Goal: Information Seeking & Learning: Learn about a topic

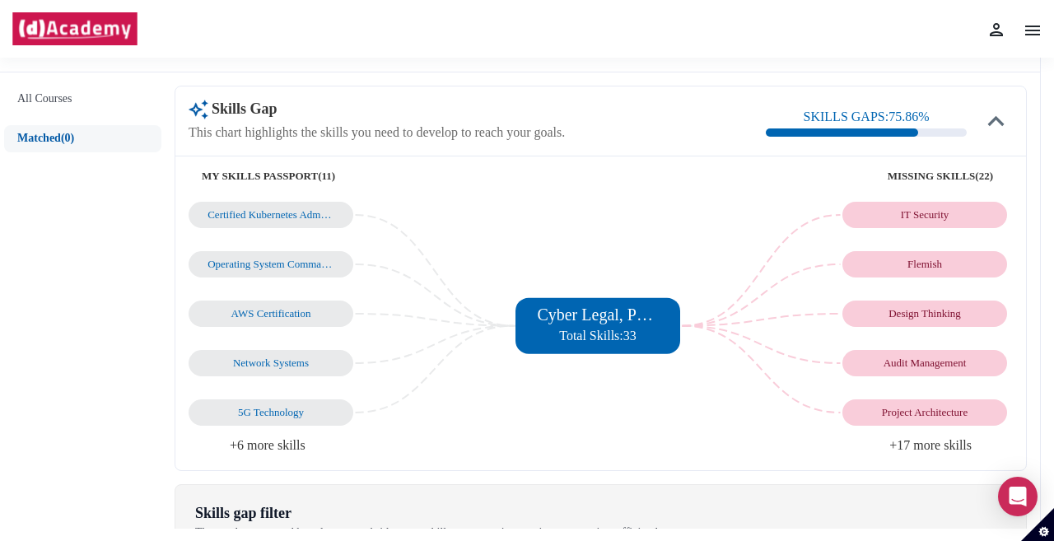
scroll to position [111, 0]
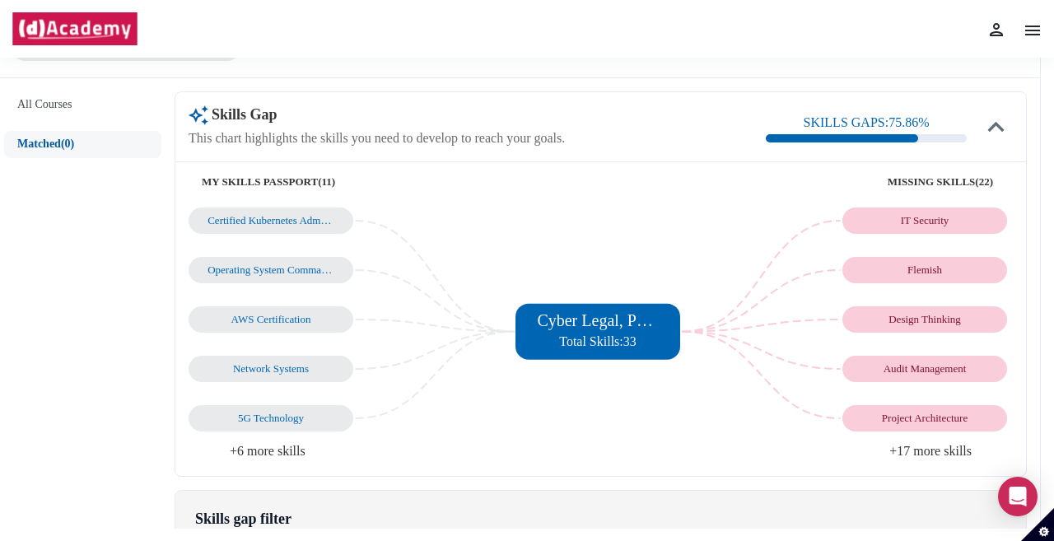
click at [928, 454] on li "+17 more skills" at bounding box center [807, 451] width 412 height 23
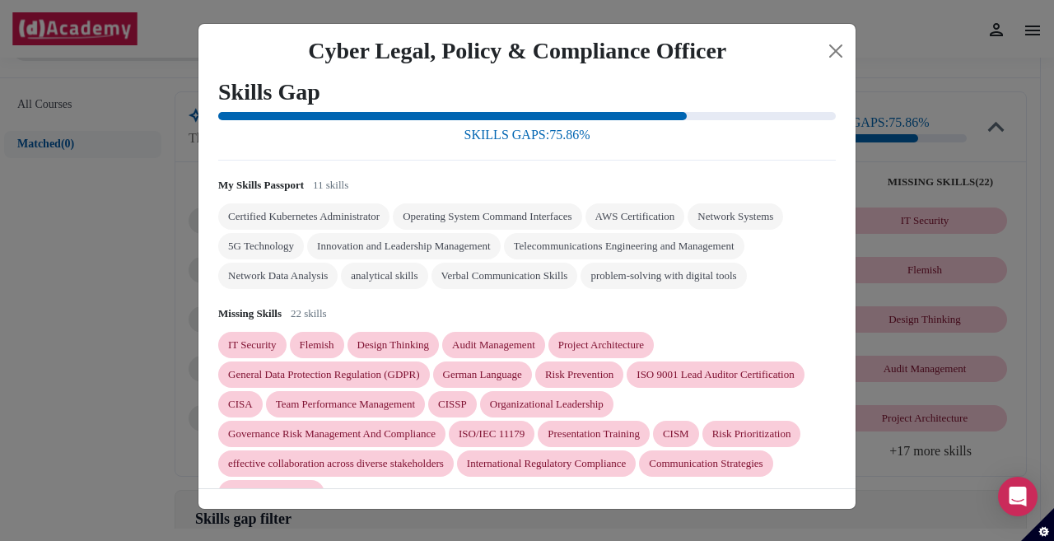
scroll to position [30, 0]
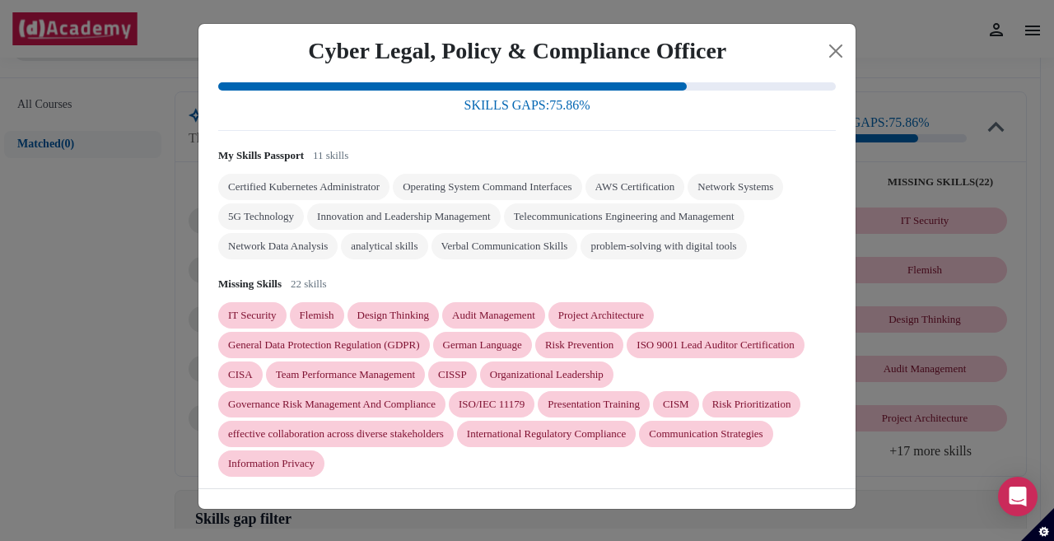
click at [513, 402] on div "ISO/IEC 11179" at bounding box center [491, 404] width 66 height 13
copy div "ISO/IEC 11179"
click at [458, 369] on div "CISSP" at bounding box center [452, 374] width 29 height 13
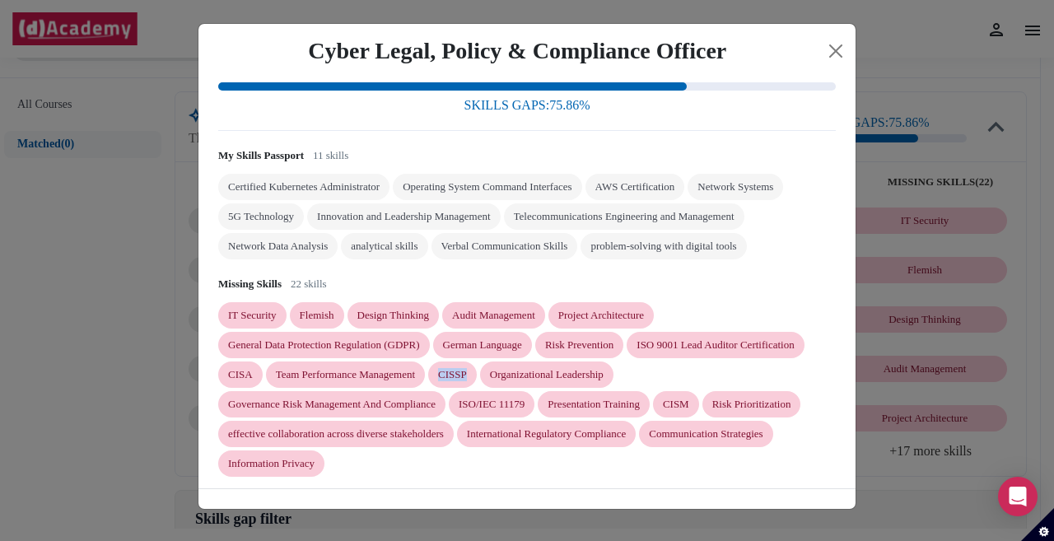
copy div "CISSP"
click at [688, 375] on div "IT Security Flemish Design Thinking Audit Management Project Architecture Gener…" at bounding box center [526, 389] width 617 height 174
